Goal: Task Accomplishment & Management: Use online tool/utility

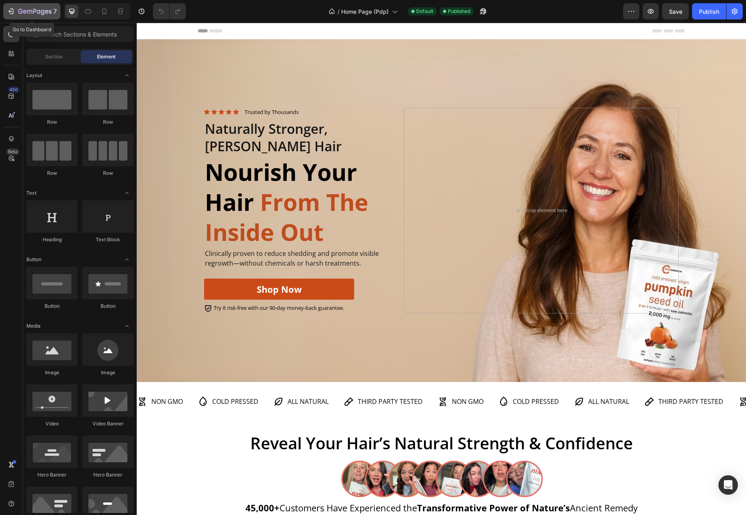
click at [11, 11] on icon "button" at bounding box center [11, 11] width 4 height 2
click at [285, 349] on div "Background Image" at bounding box center [442, 210] width 610 height 343
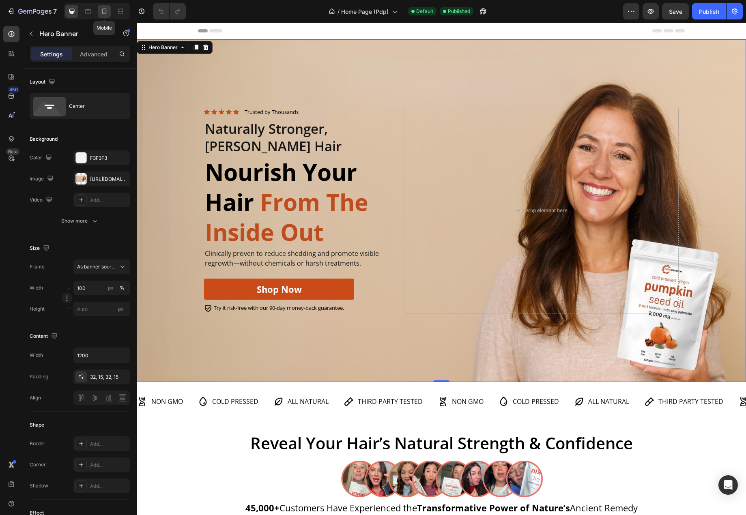
click at [105, 11] on icon at bounding box center [104, 11] width 8 height 8
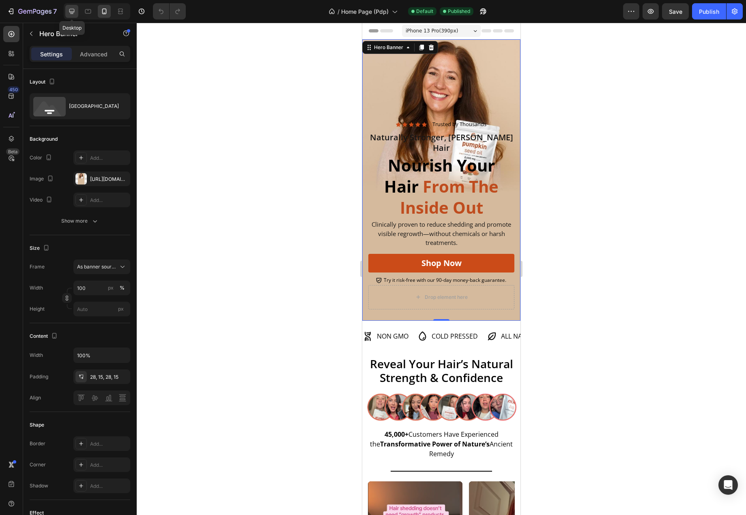
click at [73, 13] on icon at bounding box center [71, 11] width 5 height 5
type input "1200"
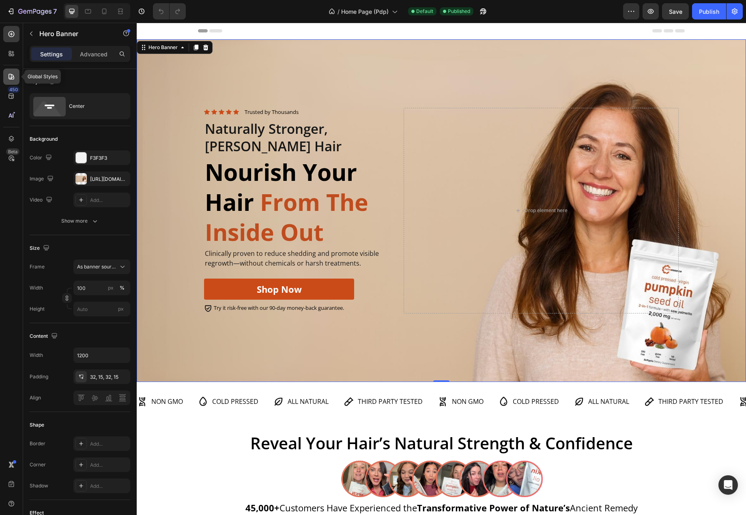
click at [14, 77] on icon at bounding box center [11, 77] width 8 height 8
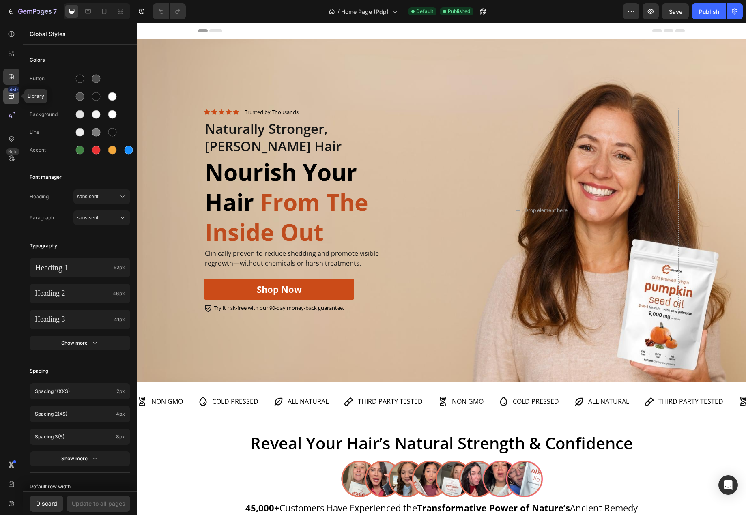
click at [11, 94] on icon at bounding box center [11, 96] width 5 height 5
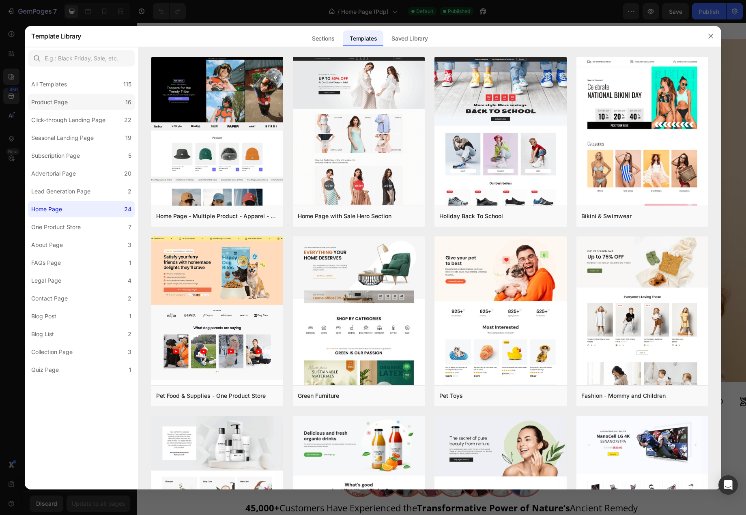
click at [63, 107] on label "Product Page 16" at bounding box center [81, 102] width 107 height 16
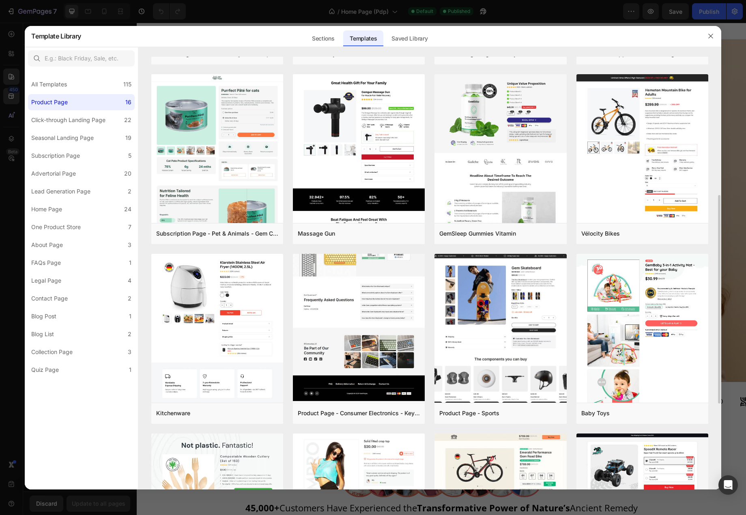
scroll to position [203, 0]
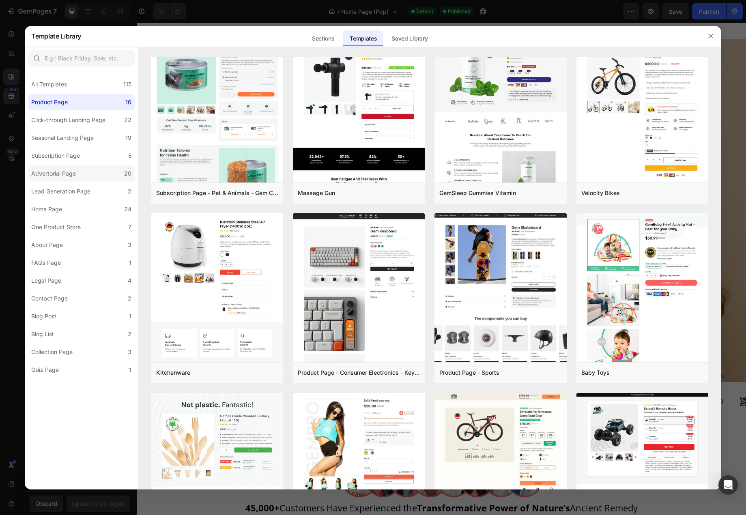
click at [68, 172] on div "Advertorial Page" at bounding box center [53, 174] width 45 height 10
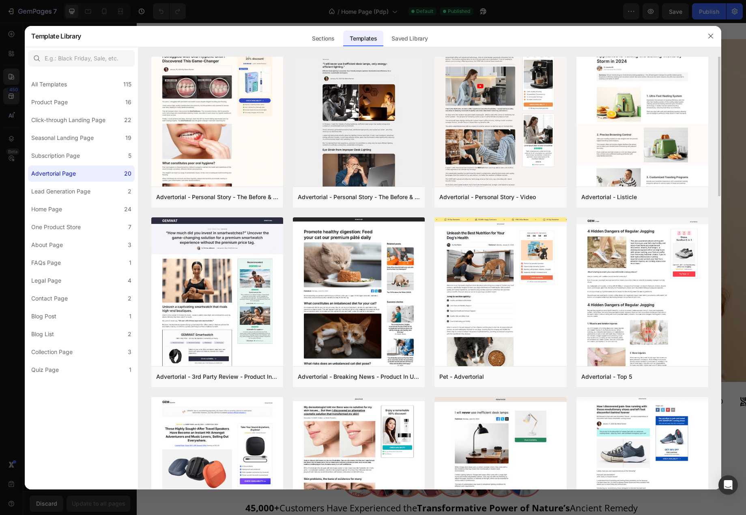
scroll to position [0, 0]
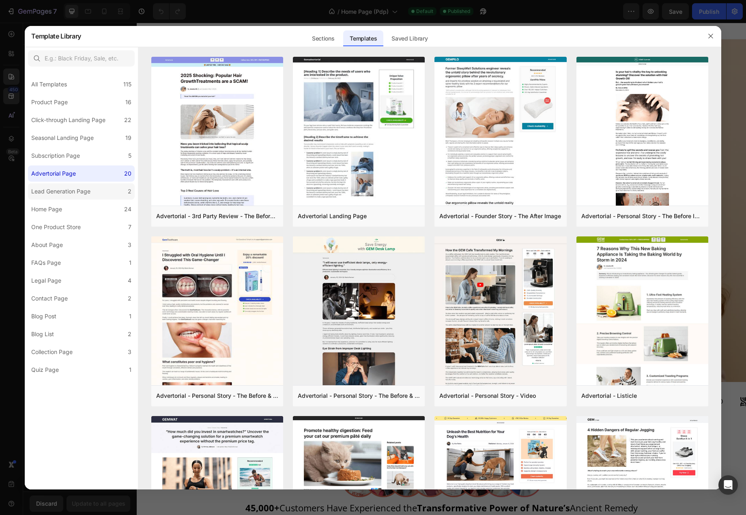
click at [69, 189] on div "Lead Generation Page" at bounding box center [60, 192] width 59 height 10
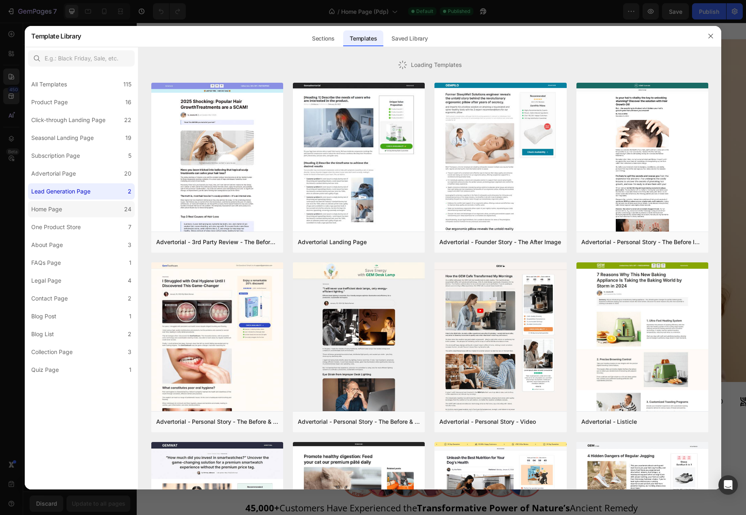
click at [65, 206] on div "Home Page" at bounding box center [48, 210] width 34 height 10
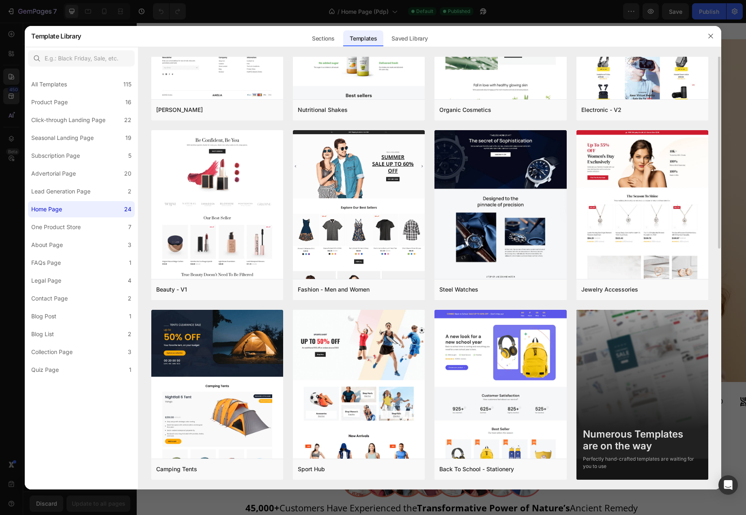
scroll to position [304, 0]
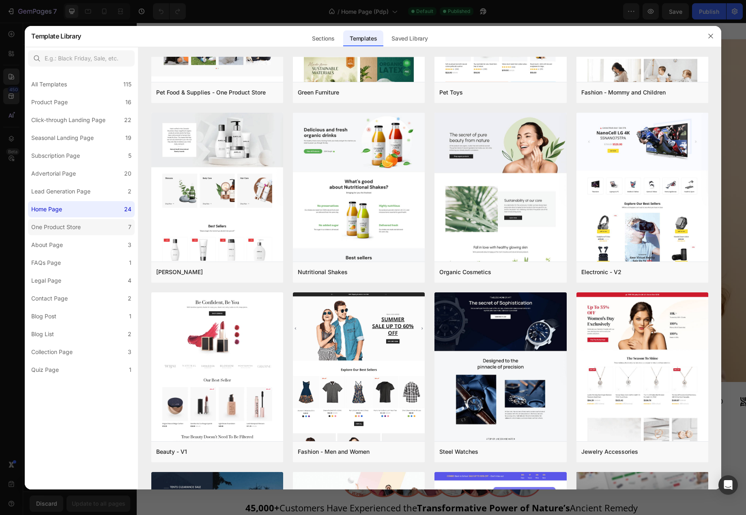
click at [92, 230] on label "One Product Store 7" at bounding box center [81, 227] width 107 height 16
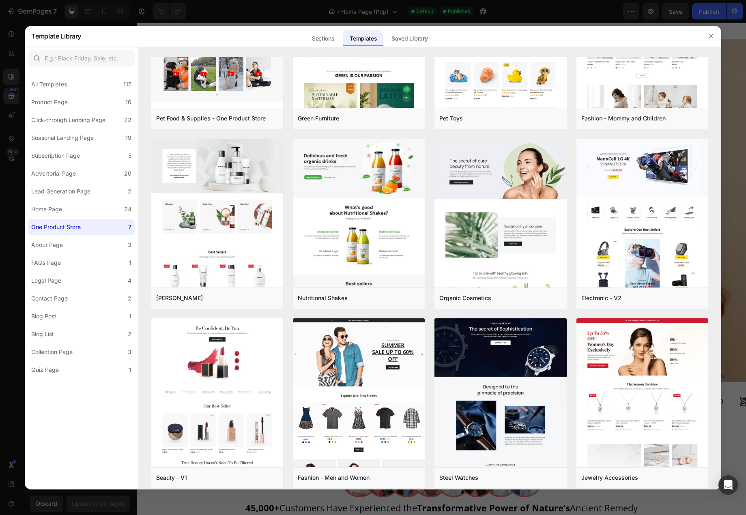
scroll to position [0, 0]
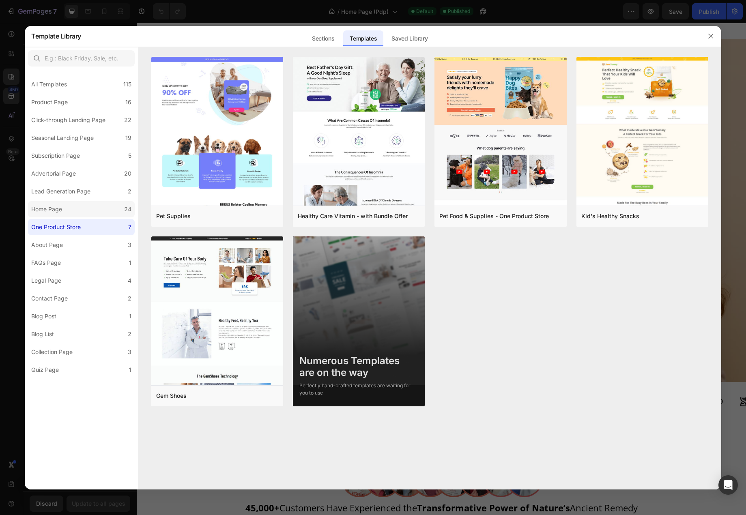
click at [87, 210] on label "Home Page 24" at bounding box center [81, 209] width 107 height 16
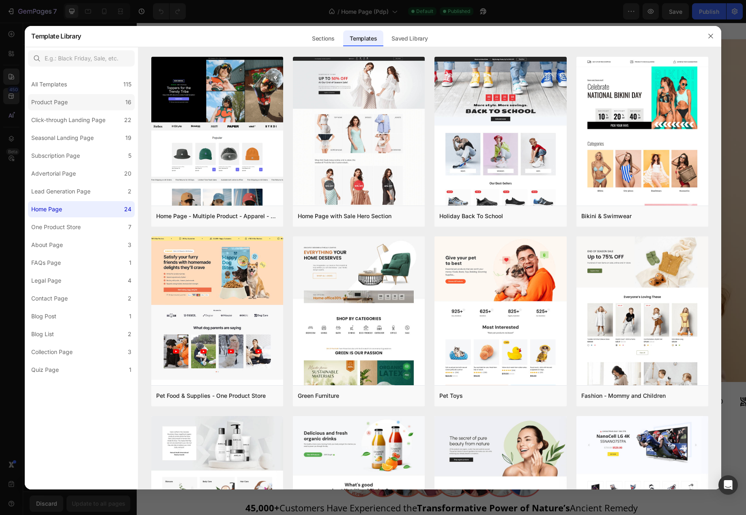
click at [78, 108] on label "Product Page 16" at bounding box center [81, 102] width 107 height 16
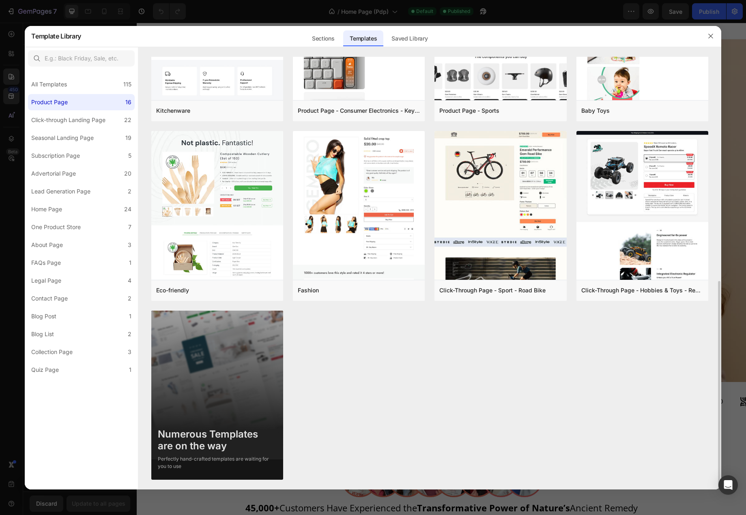
scroll to position [384, 0]
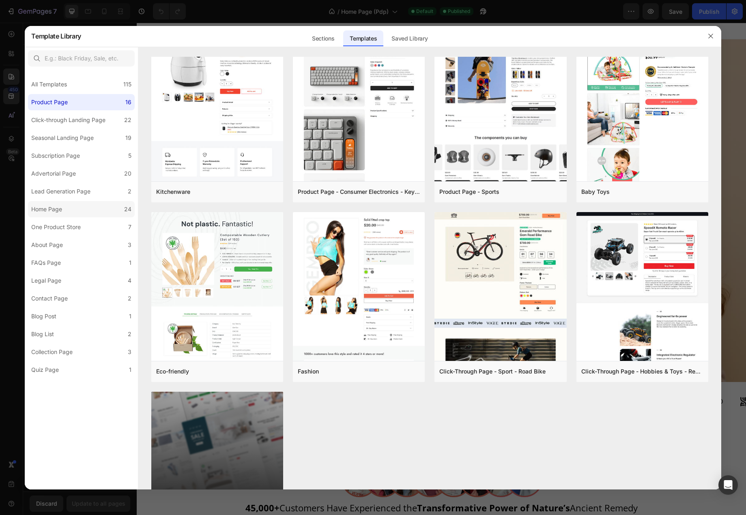
click at [52, 206] on div "Home Page" at bounding box center [46, 210] width 31 height 10
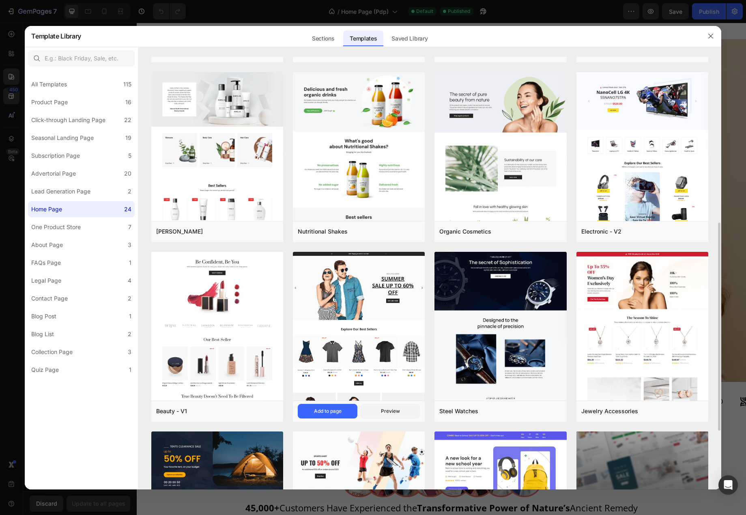
scroll to position [466, 0]
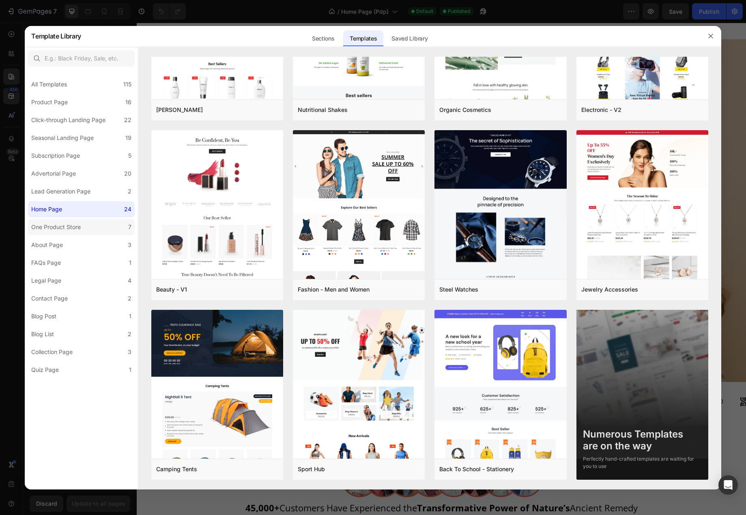
click at [66, 229] on div "One Product Store" at bounding box center [56, 227] width 50 height 10
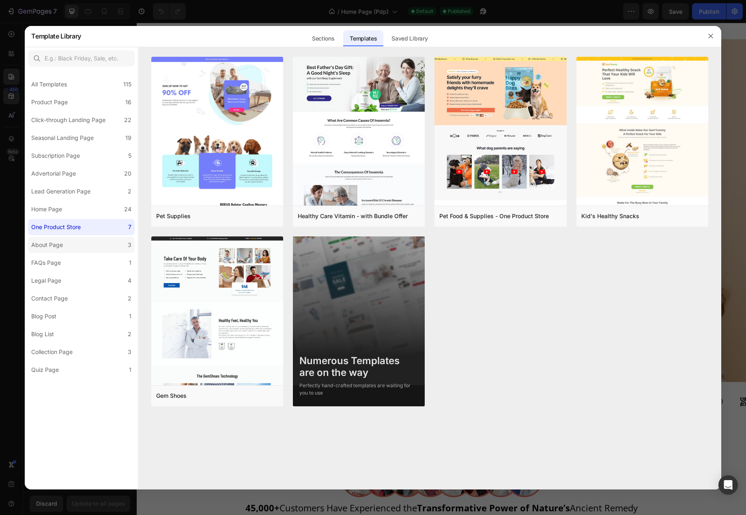
click at [62, 246] on div "About Page" at bounding box center [47, 245] width 32 height 10
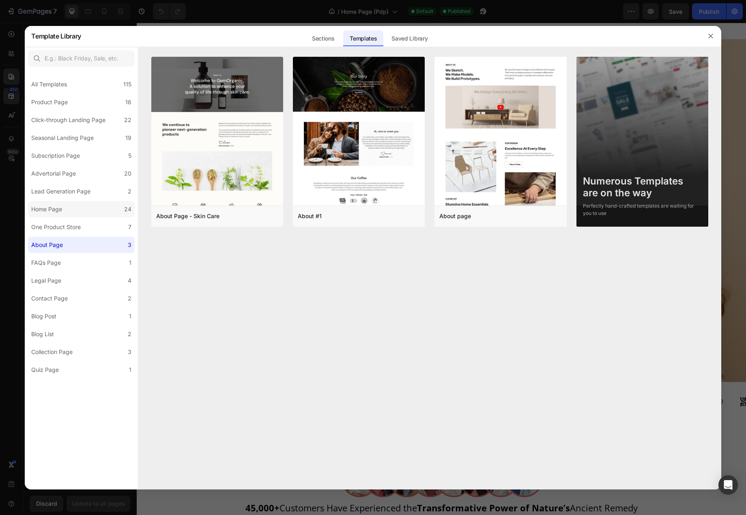
click at [56, 205] on div "Home Page" at bounding box center [46, 210] width 31 height 10
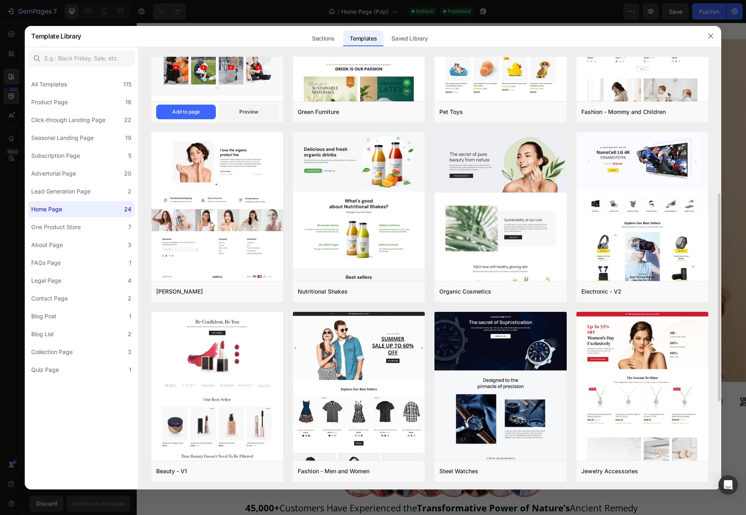
scroll to position [122, 0]
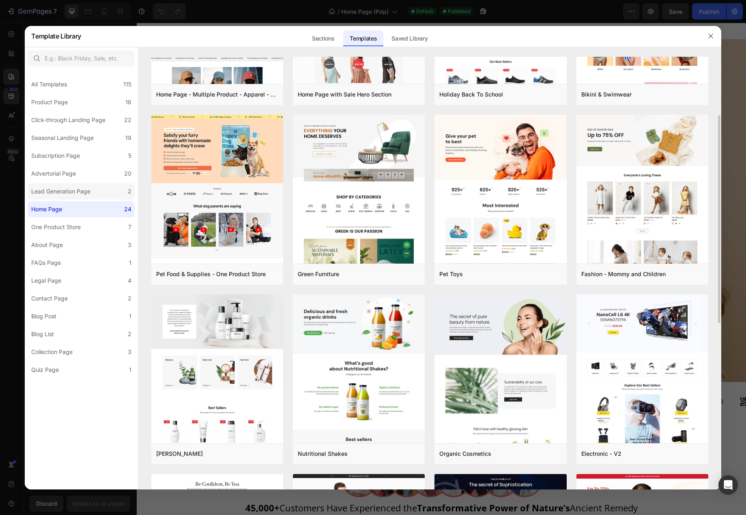
click at [77, 192] on div "Lead Generation Page" at bounding box center [60, 192] width 59 height 10
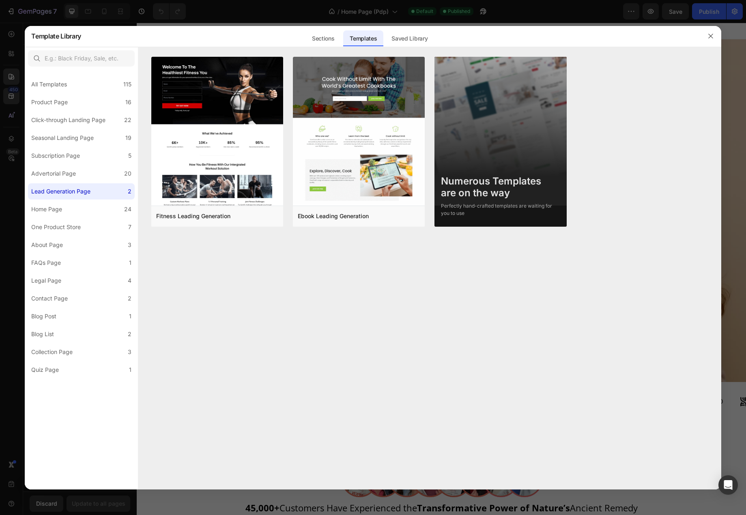
scroll to position [0, 0]
click at [77, 169] on div "Advertorial Page" at bounding box center [55, 174] width 48 height 10
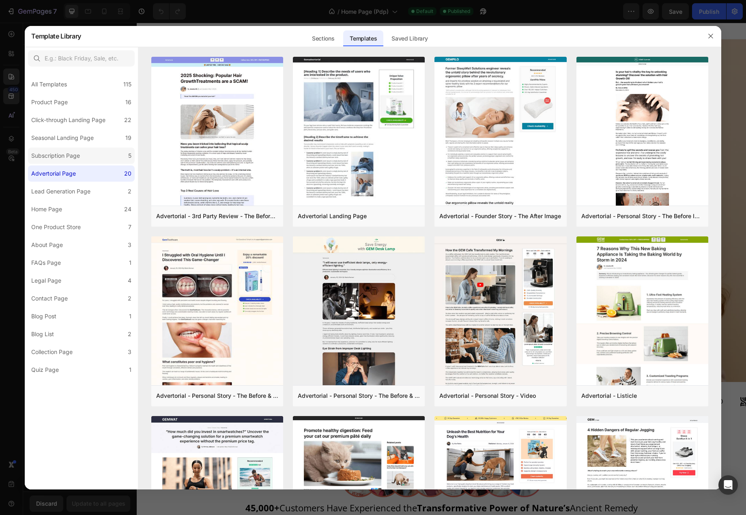
click at [90, 155] on label "Subscription Page 5" at bounding box center [81, 156] width 107 height 16
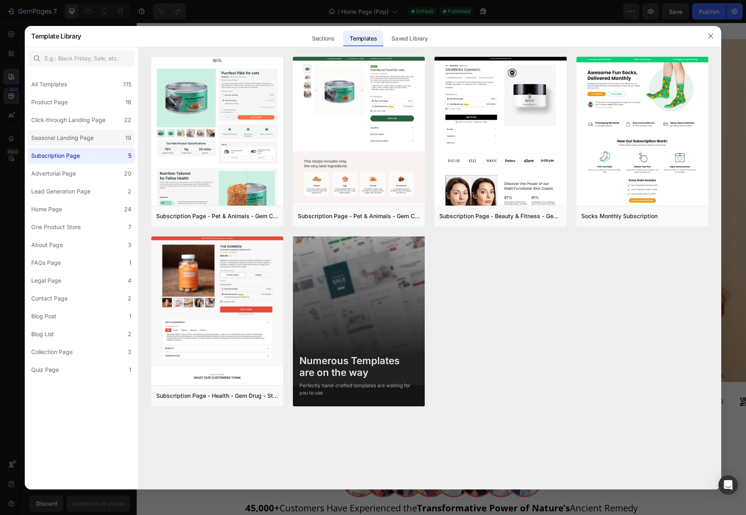
click at [91, 139] on div "Seasonal Landing Page" at bounding box center [62, 138] width 63 height 10
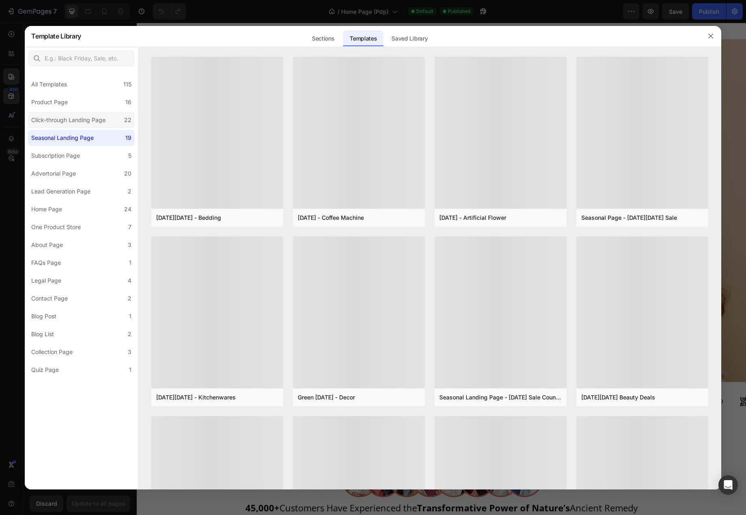
click at [92, 116] on div "Click-through Landing Page" at bounding box center [68, 120] width 74 height 10
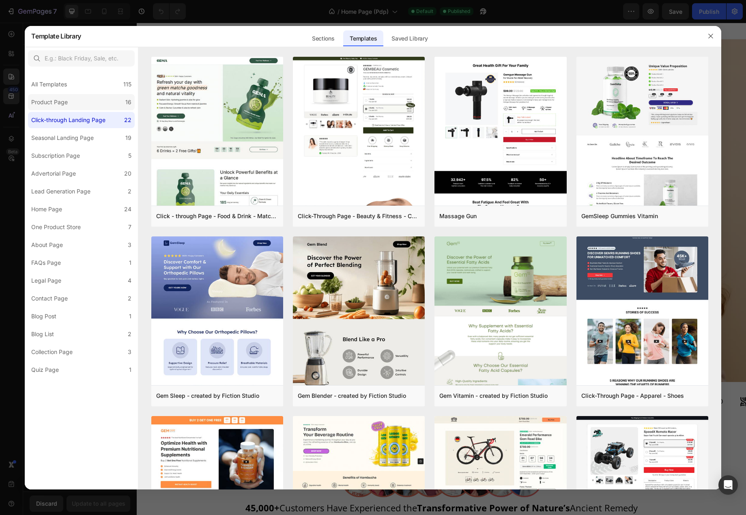
click at [86, 101] on label "Product Page 16" at bounding box center [81, 102] width 107 height 16
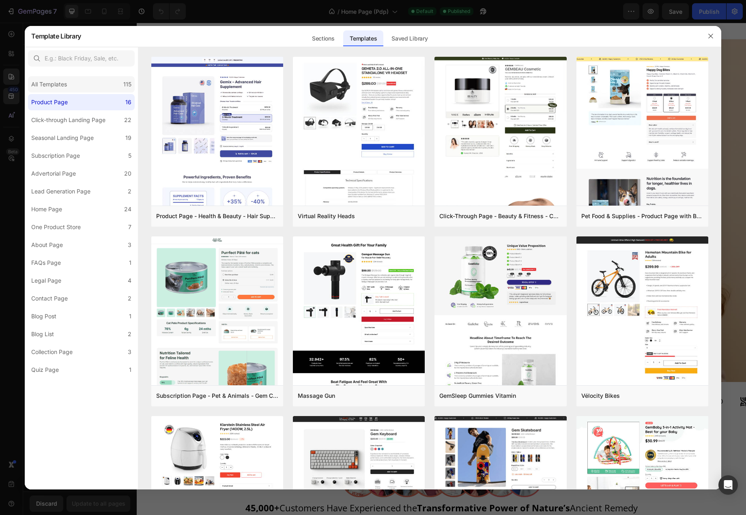
click at [94, 89] on div "All Templates 115" at bounding box center [81, 84] width 107 height 16
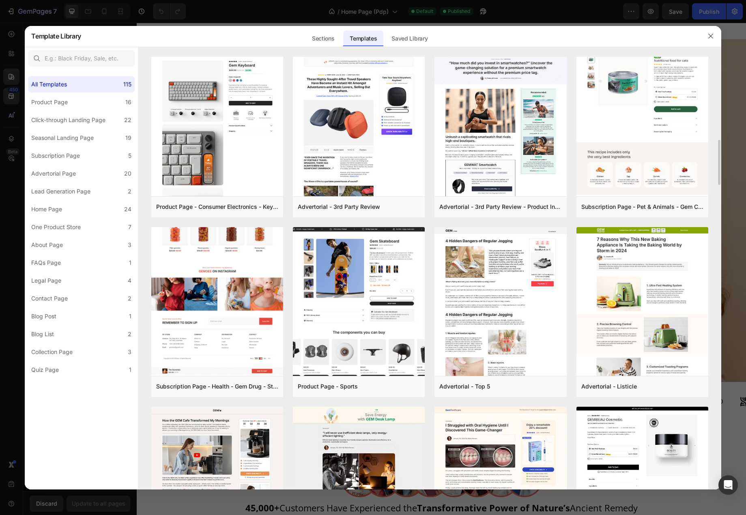
scroll to position [207, 0]
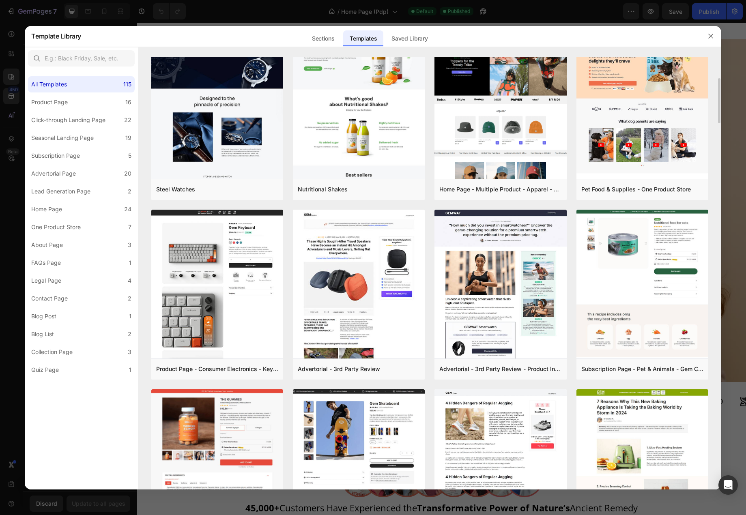
click at [524, 17] on div at bounding box center [373, 257] width 746 height 515
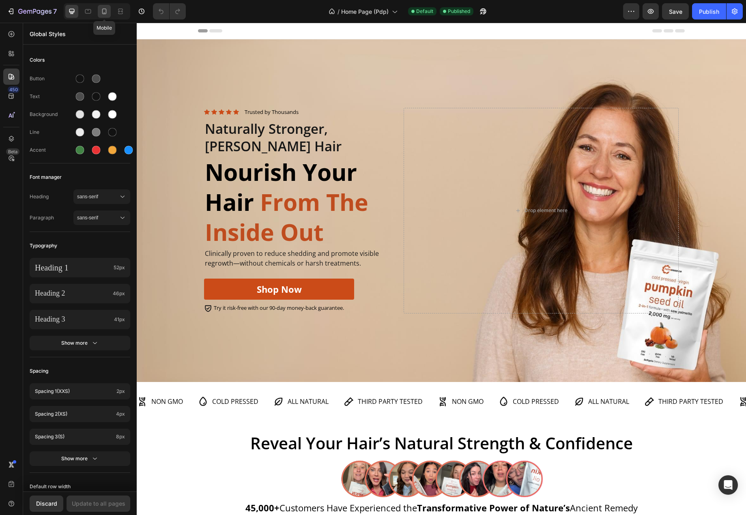
click at [106, 8] on icon at bounding box center [104, 11] width 8 height 8
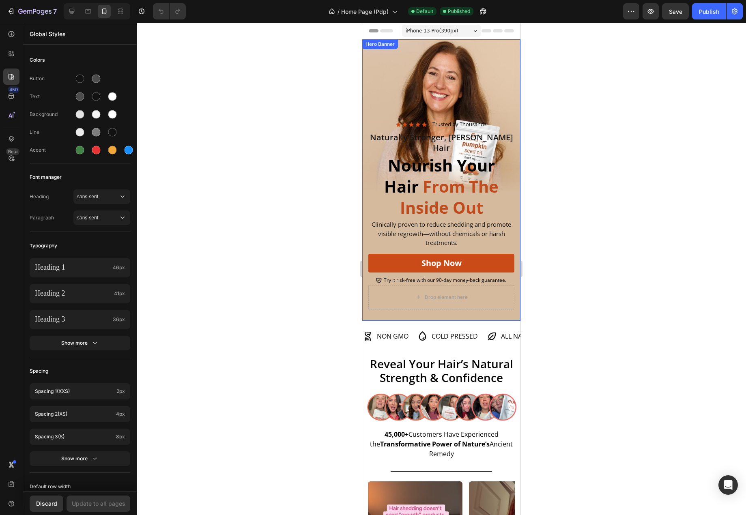
click at [444, 77] on div "Background Image" at bounding box center [441, 180] width 158 height 282
